Goal: Information Seeking & Learning: Learn about a topic

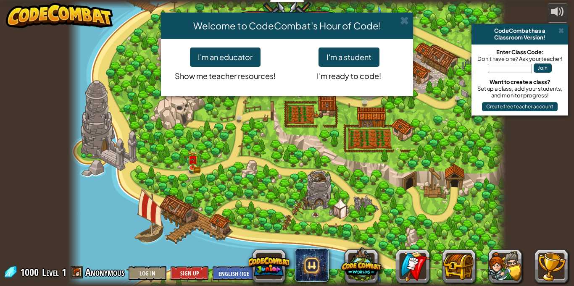
click at [378, 185] on div "Welcome to CodeCombat's Hour of Code! I'm an educator Show me teacher resources…" at bounding box center [287, 143] width 574 height 286
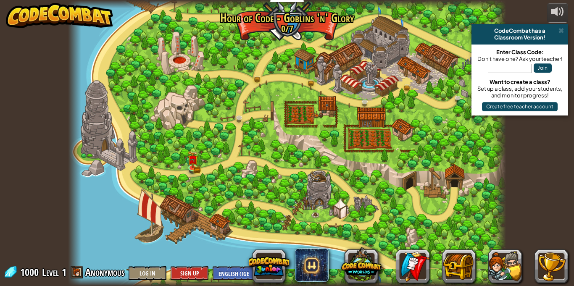
click at [440, 210] on div at bounding box center [287, 143] width 438 height 286
click at [199, 131] on div at bounding box center [287, 143] width 438 height 286
click at [192, 162] on div at bounding box center [192, 166] width 9 height 9
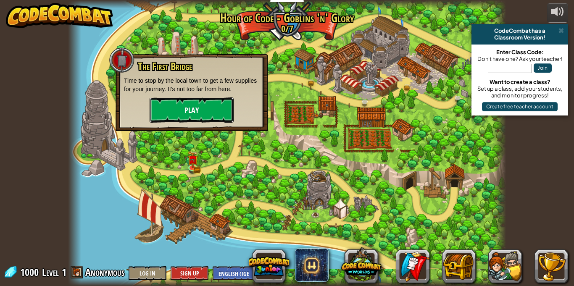
click at [214, 108] on button "Play" at bounding box center [192, 110] width 84 height 25
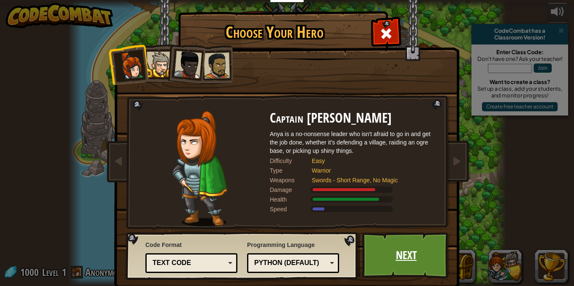
click at [409, 251] on link "Next" at bounding box center [407, 256] width 88 height 46
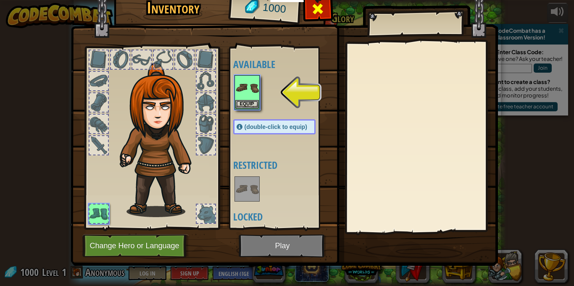
click at [317, 14] on span at bounding box center [317, 8] width 13 height 13
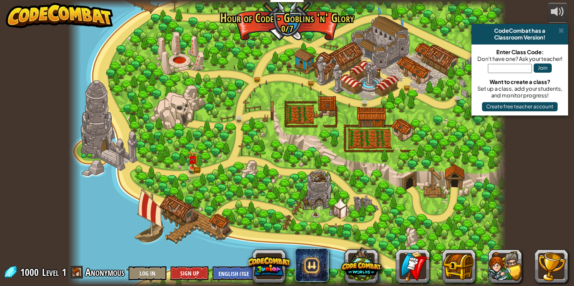
click at [188, 117] on div at bounding box center [287, 143] width 438 height 286
click at [192, 170] on link at bounding box center [193, 167] width 17 height 17
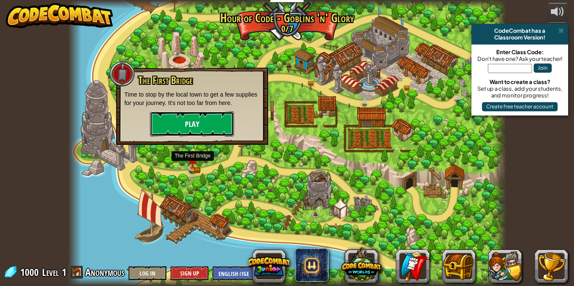
click at [204, 124] on button "Play" at bounding box center [192, 123] width 84 height 25
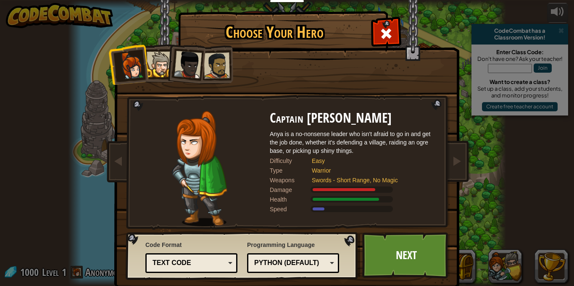
click at [211, 60] on div at bounding box center [217, 66] width 26 height 26
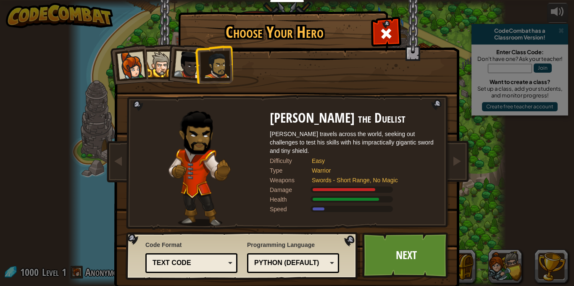
click at [190, 77] on div at bounding box center [188, 65] width 28 height 28
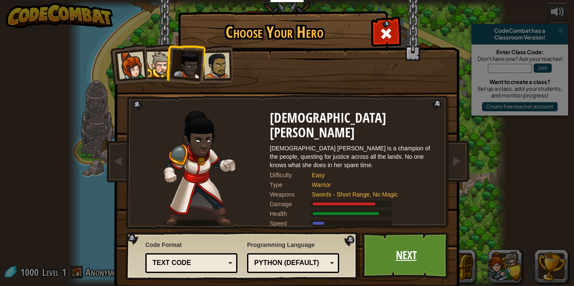
click at [398, 256] on link "Next" at bounding box center [407, 256] width 88 height 46
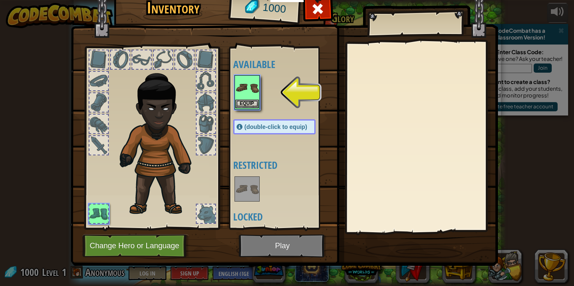
click at [254, 97] on img at bounding box center [248, 88] width 24 height 24
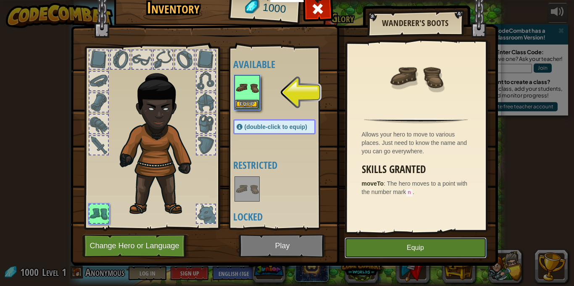
click at [405, 244] on button "Equip" at bounding box center [416, 248] width 142 height 21
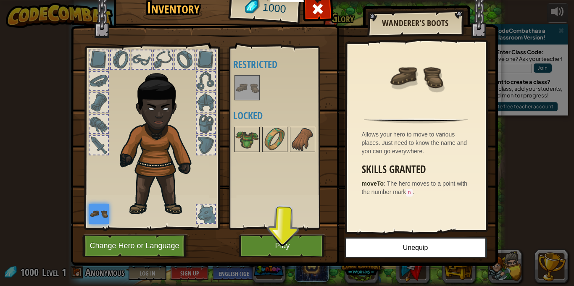
click at [103, 208] on img at bounding box center [99, 214] width 20 height 20
click at [92, 61] on div at bounding box center [99, 59] width 19 height 19
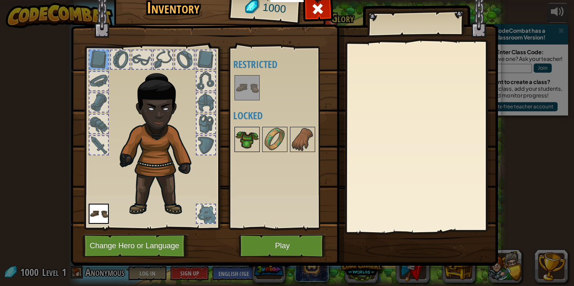
click at [249, 138] on img at bounding box center [248, 140] width 24 height 24
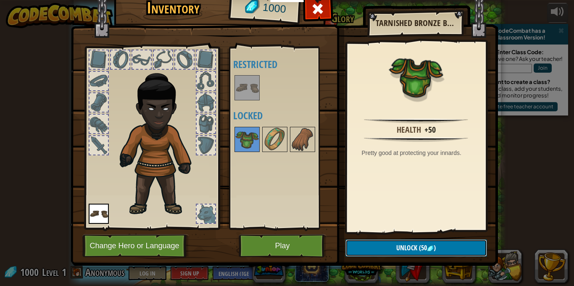
click at [382, 248] on button "Unlock (50 )" at bounding box center [417, 248] width 142 height 17
click at [405, 250] on button "Confirm" at bounding box center [417, 248] width 142 height 17
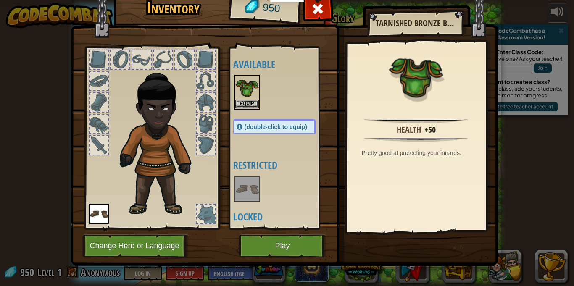
click at [244, 98] on img at bounding box center [248, 88] width 24 height 24
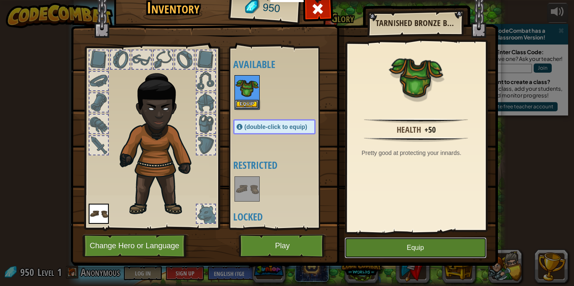
click at [429, 257] on button "Equip" at bounding box center [416, 248] width 142 height 21
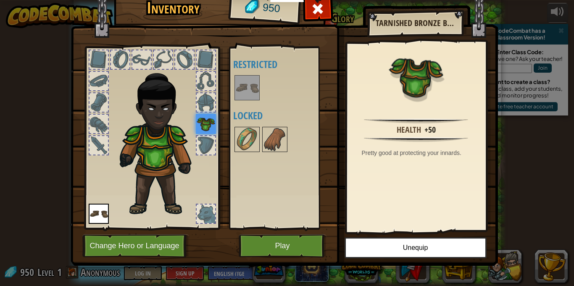
click at [205, 143] on div at bounding box center [206, 145] width 19 height 19
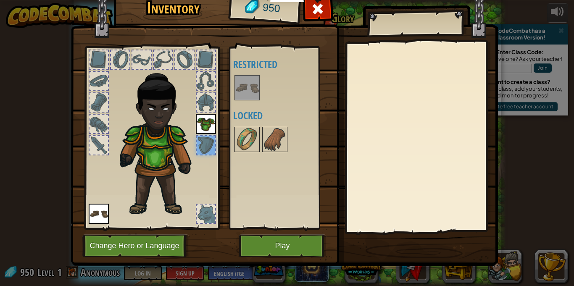
click at [207, 75] on div at bounding box center [206, 81] width 19 height 19
click at [137, 58] on div at bounding box center [141, 59] width 19 height 19
click at [101, 122] on div at bounding box center [99, 124] width 19 height 19
click at [108, 99] on div at bounding box center [99, 103] width 20 height 20
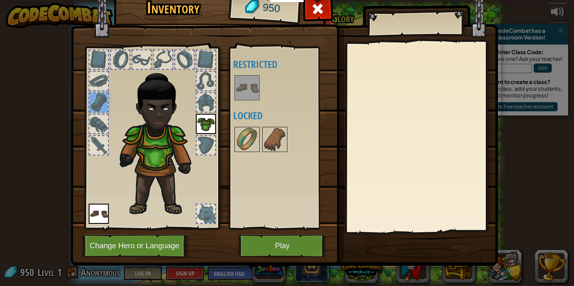
click at [95, 81] on div at bounding box center [99, 81] width 19 height 19
click at [315, 19] on div at bounding box center [318, 11] width 26 height 26
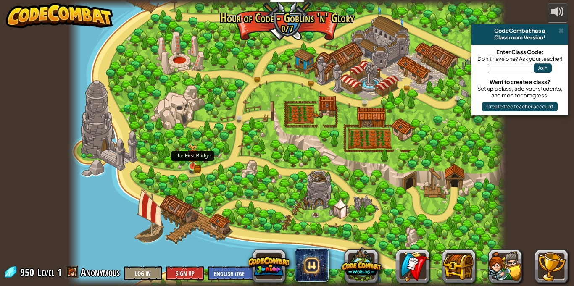
click at [193, 162] on img at bounding box center [193, 155] width 11 height 23
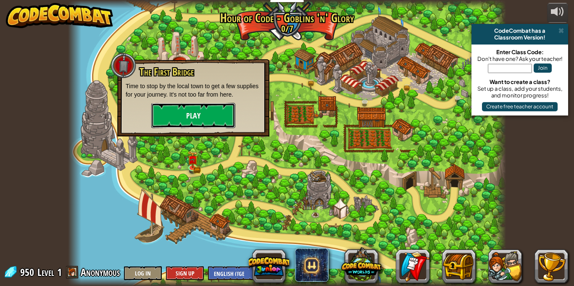
click at [214, 116] on button "Play" at bounding box center [193, 115] width 84 height 25
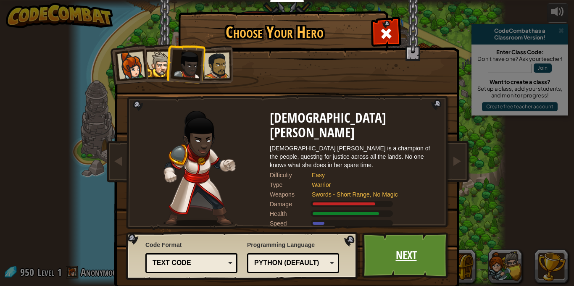
click at [413, 244] on link "Next" at bounding box center [407, 256] width 88 height 46
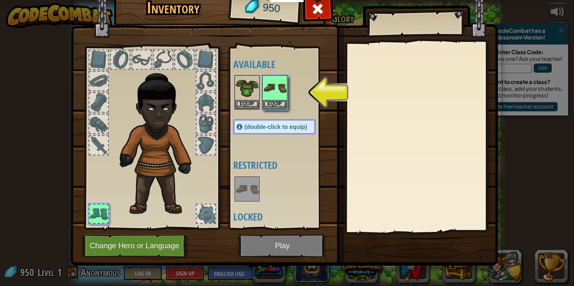
click at [283, 244] on img at bounding box center [285, 113] width 428 height 305
click at [281, 97] on img at bounding box center [275, 88] width 24 height 24
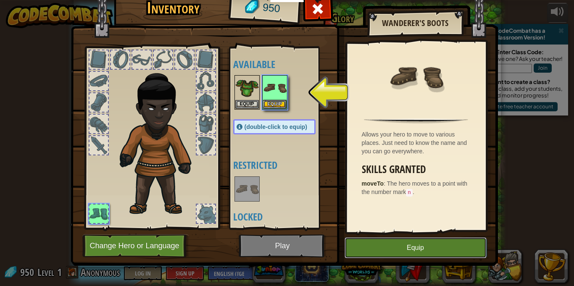
click at [426, 252] on button "Equip" at bounding box center [416, 248] width 142 height 21
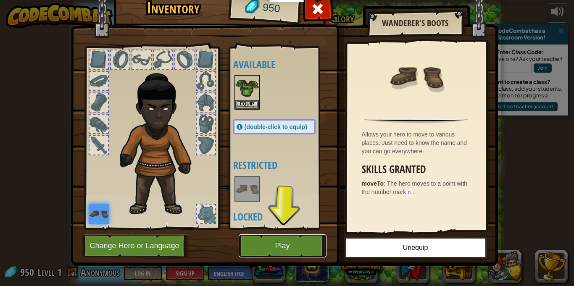
click at [262, 243] on button "Play" at bounding box center [283, 246] width 88 height 23
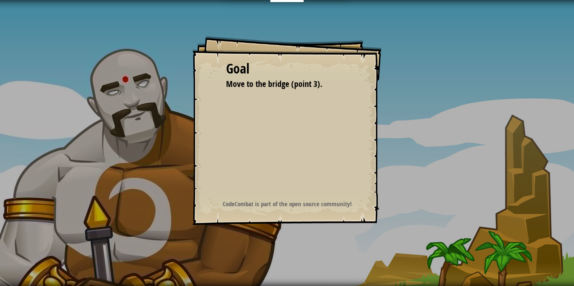
click at [262, 243] on div "Goal Move to the bridge (point 3). Start Level Error loading from server. Try r…" at bounding box center [287, 143] width 574 height 286
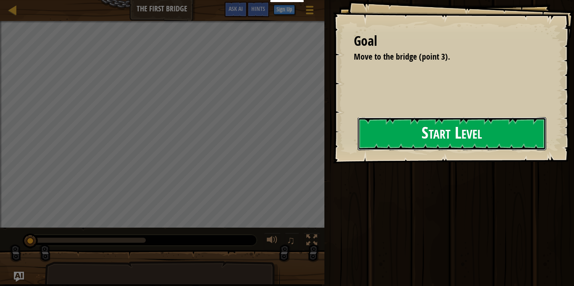
click at [318, 146] on div "Educators Create Free Account School & District Solutions Teacher Toolkit Previ…" at bounding box center [287, 143] width 574 height 286
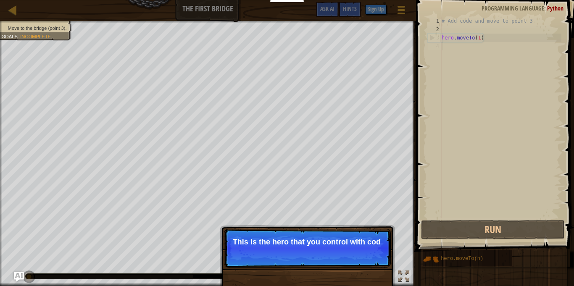
click at [310, 257] on p "Skip (esc) Continue This is the hero that you control with cod" at bounding box center [307, 248] width 167 height 39
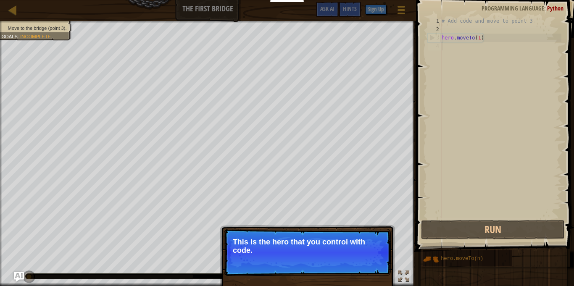
click at [314, 238] on p "This is the hero that you control with code." at bounding box center [307, 246] width 149 height 17
click at [313, 235] on p "Skip (esc) Continue This is the hero that you control with code." at bounding box center [307, 252] width 167 height 47
click at [364, 262] on button "Continue" at bounding box center [366, 262] width 35 height 11
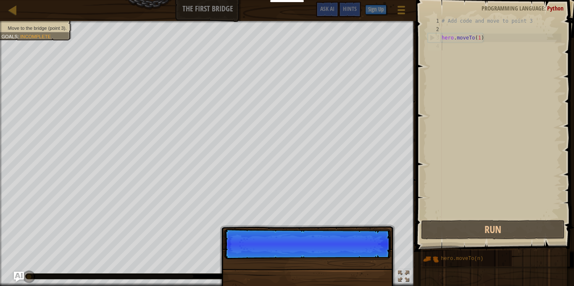
scroll to position [4, 0]
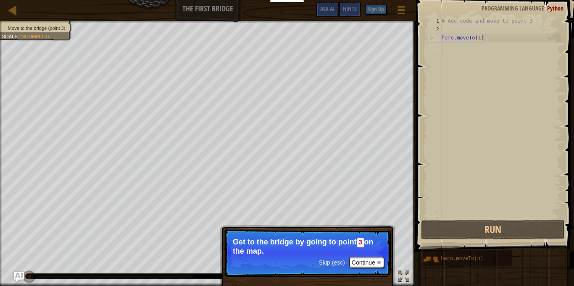
click at [334, 265] on span "Skip (esc)" at bounding box center [332, 262] width 26 height 7
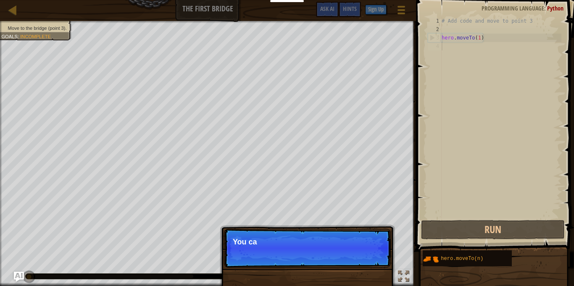
click at [334, 265] on p "Skip (esc) Continue You ca" at bounding box center [307, 248] width 167 height 39
